Goal: Task Accomplishment & Management: Complete application form

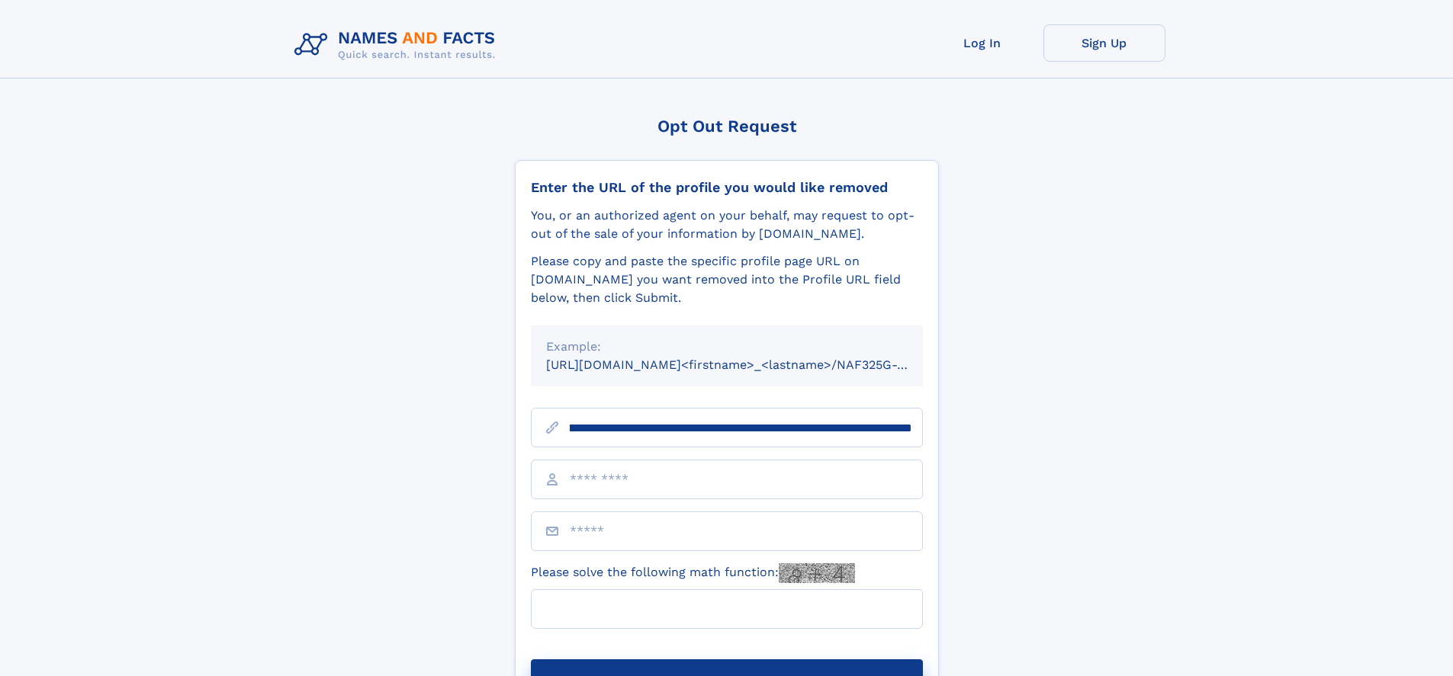
scroll to position [0, 190]
type input "**********"
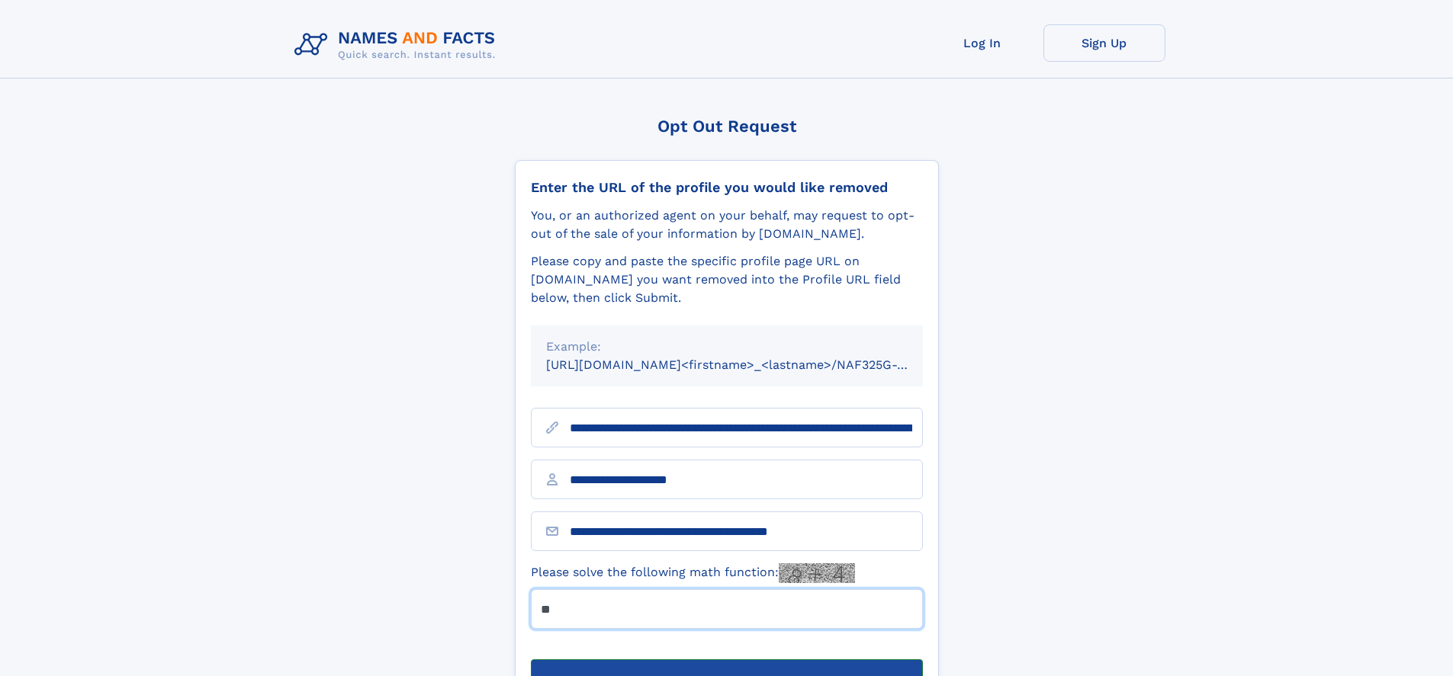
type input "**"
click at [726, 660] on button "Submit Opt Out Request" at bounding box center [727, 684] width 392 height 49
